Goal: Transaction & Acquisition: Purchase product/service

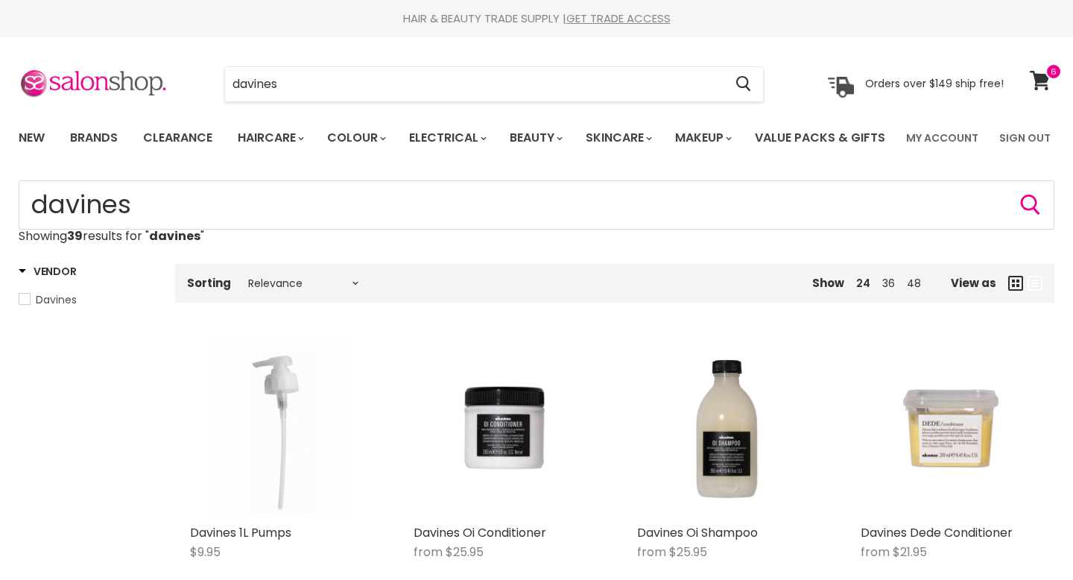
click at [1049, 78] on span at bounding box center [1054, 71] width 16 height 16
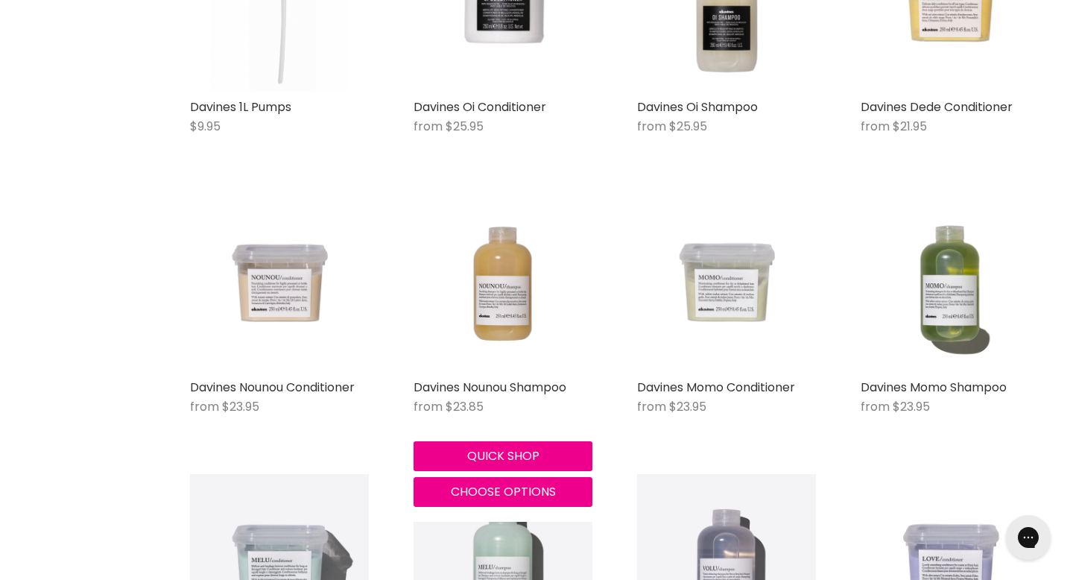
scroll to position [432, 0]
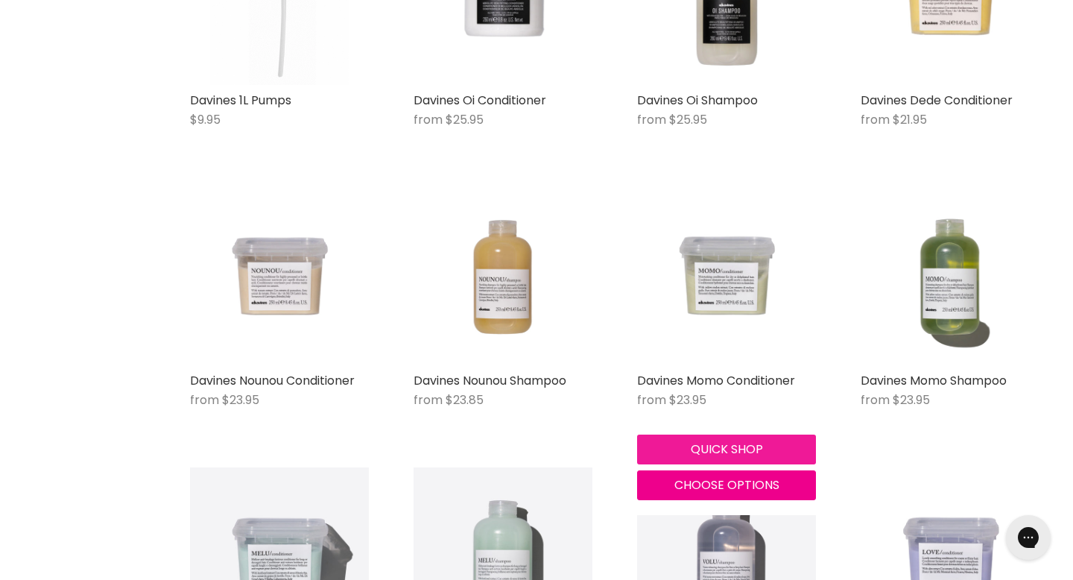
click at [728, 464] on button "Quick shop" at bounding box center [726, 450] width 179 height 30
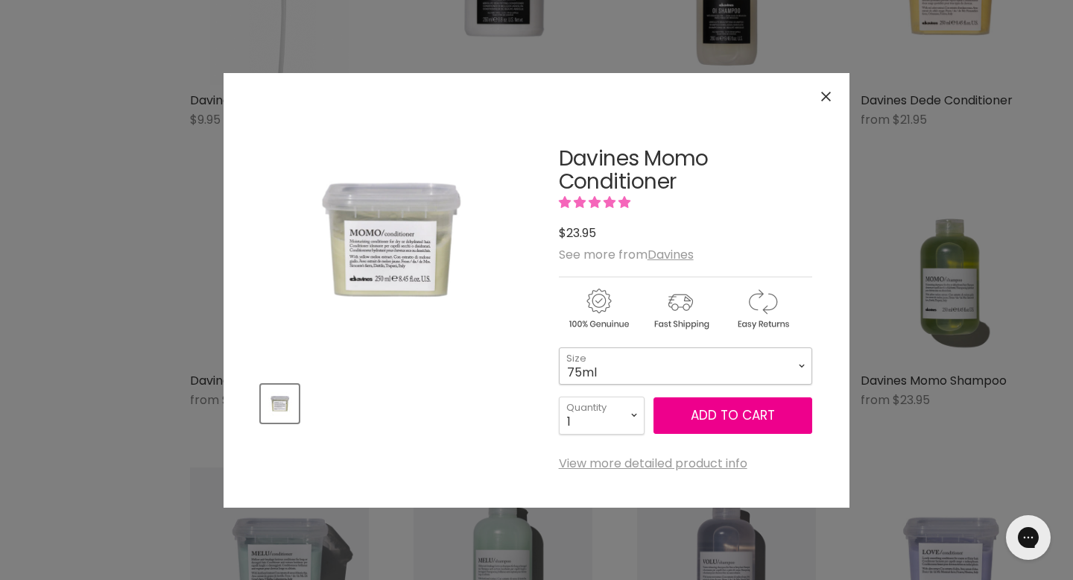
click at [661, 370] on select "75ml 250ml 1 Litre" at bounding box center [685, 365] width 253 height 37
select select "1 Litre"
click at [709, 415] on button "Add to cart" at bounding box center [733, 415] width 159 height 37
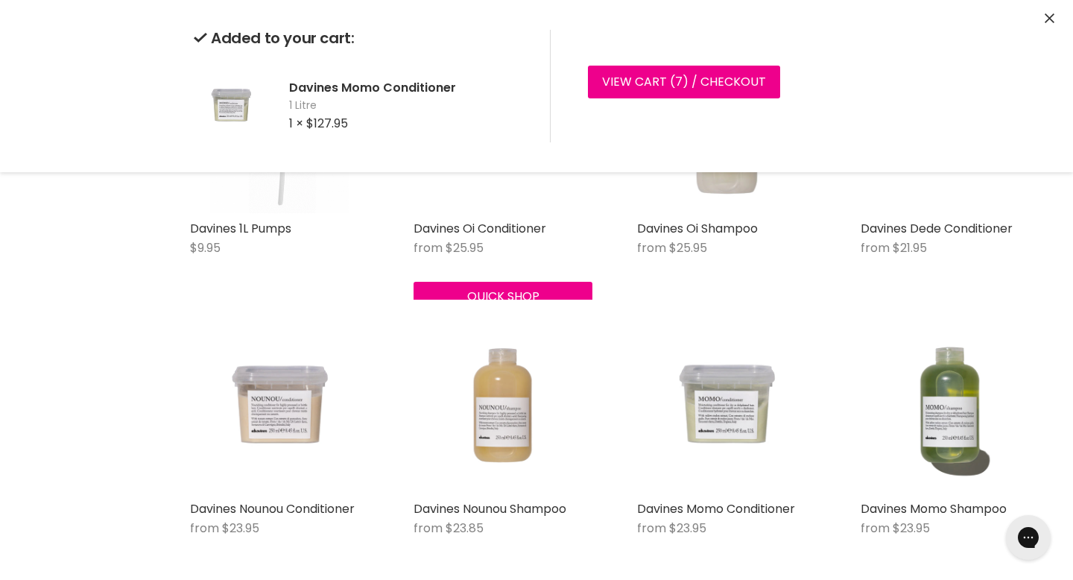
scroll to position [139, 0]
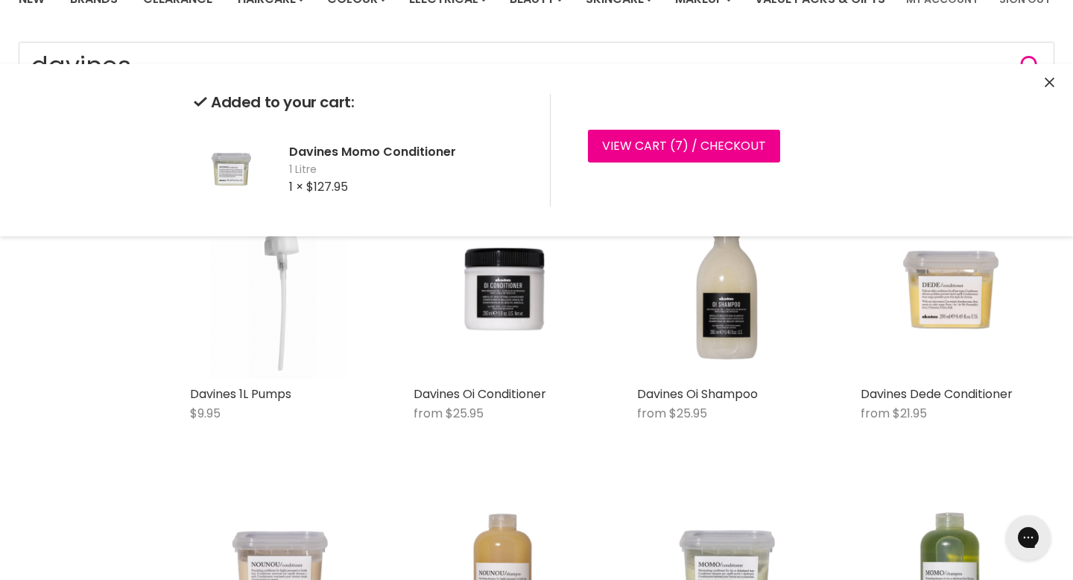
click at [259, 441] on button "Quick shop" at bounding box center [279, 426] width 179 height 30
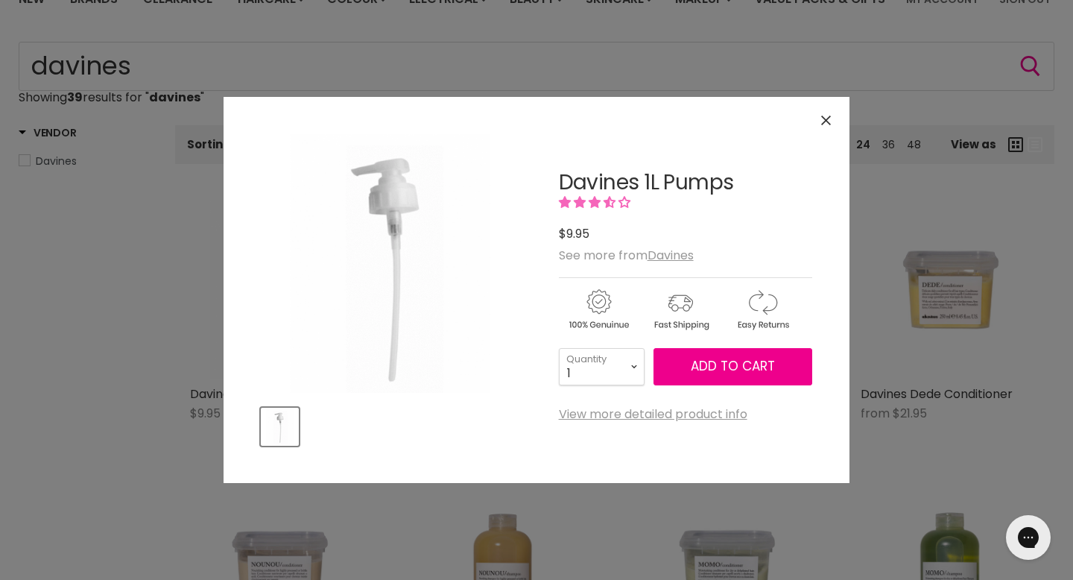
scroll to position [566, 0]
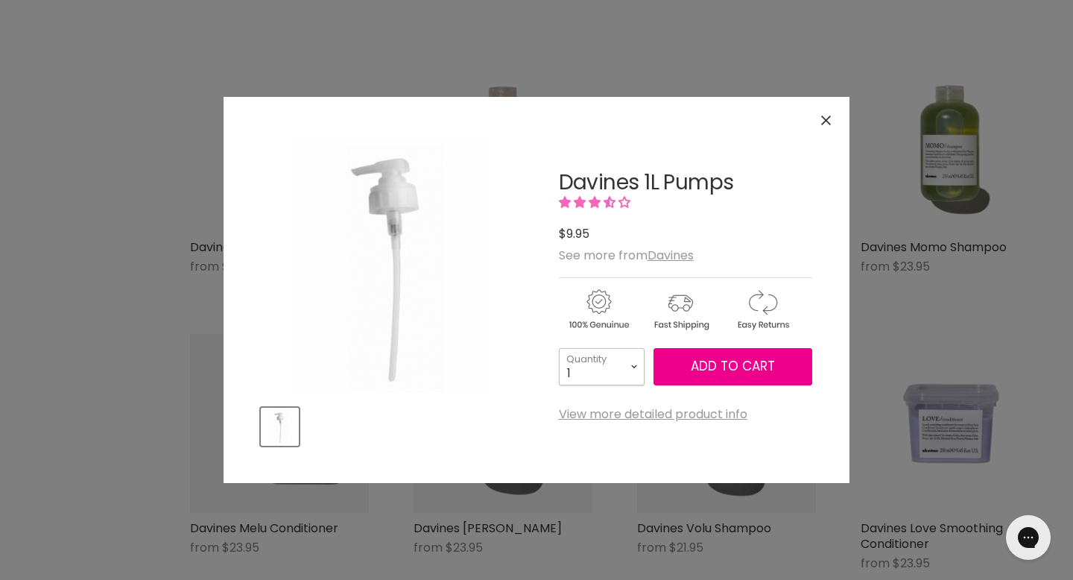
click at [623, 370] on select "1 2 3 4 5 6 7 8 9 10+" at bounding box center [602, 366] width 86 height 37
select select "2"
type input "2"
click at [707, 363] on span "Add to cart" at bounding box center [733, 366] width 84 height 18
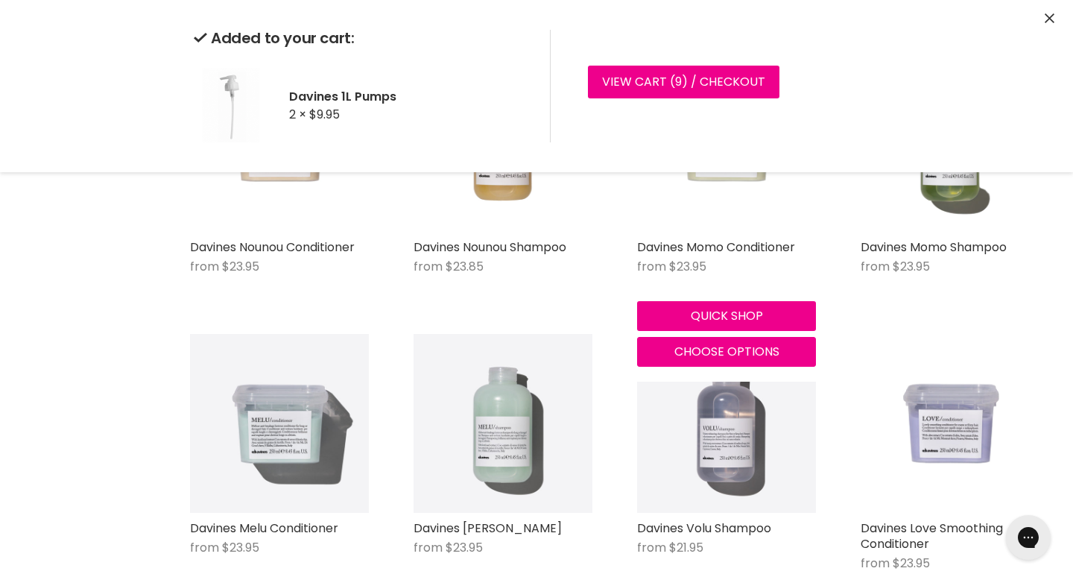
scroll to position [0, 0]
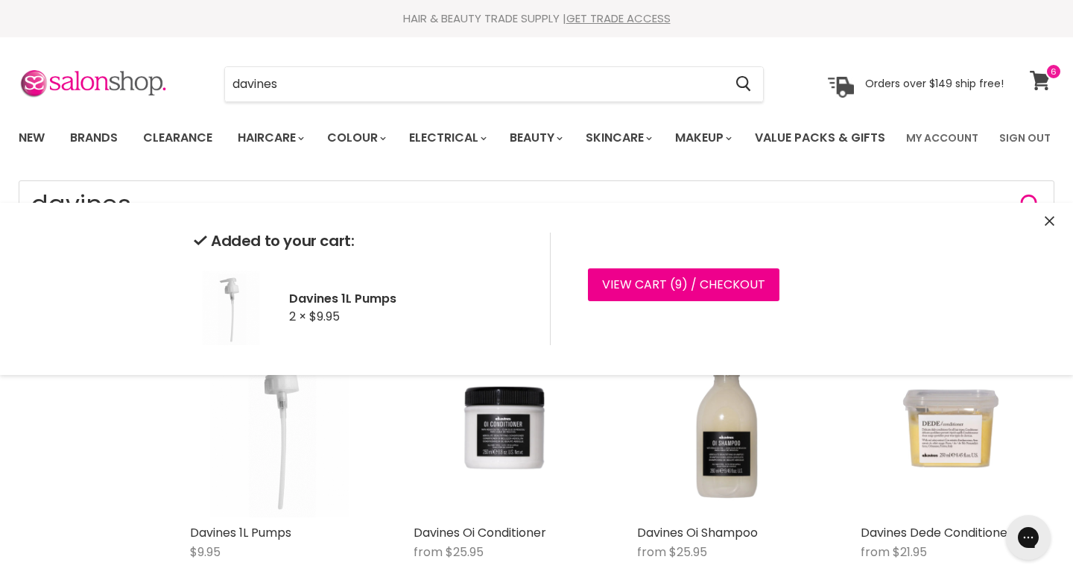
click at [1056, 81] on link "View cart" at bounding box center [1043, 80] width 40 height 34
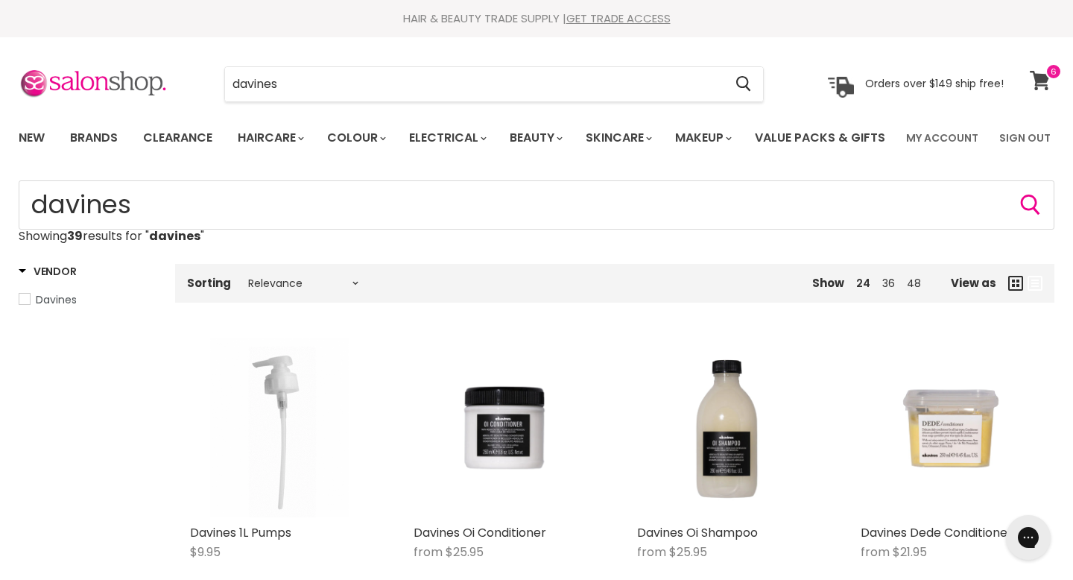
scroll to position [4, 0]
click at [1036, 86] on icon at bounding box center [1040, 80] width 21 height 19
